Goal: Go to known website: Access a specific website the user already knows

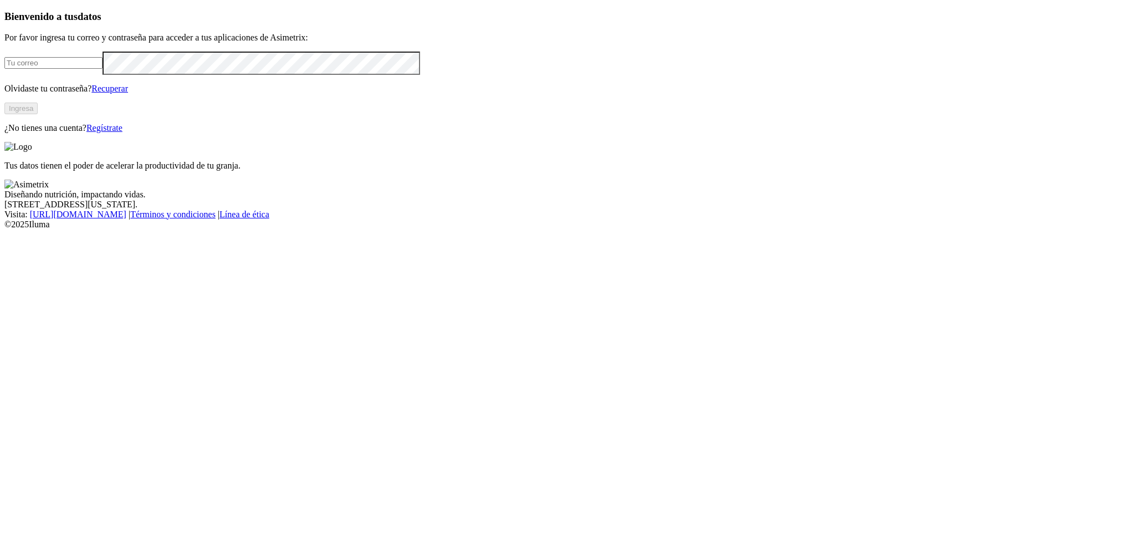
type input "[PERSON_NAME][EMAIL_ADDRESS][PERSON_NAME][DOMAIN_NAME]"
click at [38, 114] on button "Ingresa" at bounding box center [20, 109] width 33 height 12
